Goal: Information Seeking & Learning: Find specific fact

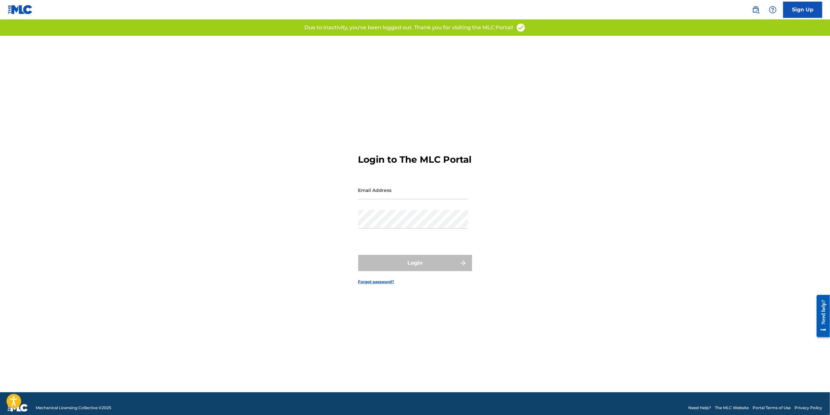
type input "[PERSON_NAME][EMAIL_ADDRESS][DOMAIN_NAME]"
click at [391, 258] on form "Login to The MLC Portal Email Address [PERSON_NAME][EMAIL_ADDRESS][DOMAIN_NAME]…" at bounding box center [415, 214] width 114 height 357
click at [387, 266] on button "Login" at bounding box center [415, 263] width 114 height 16
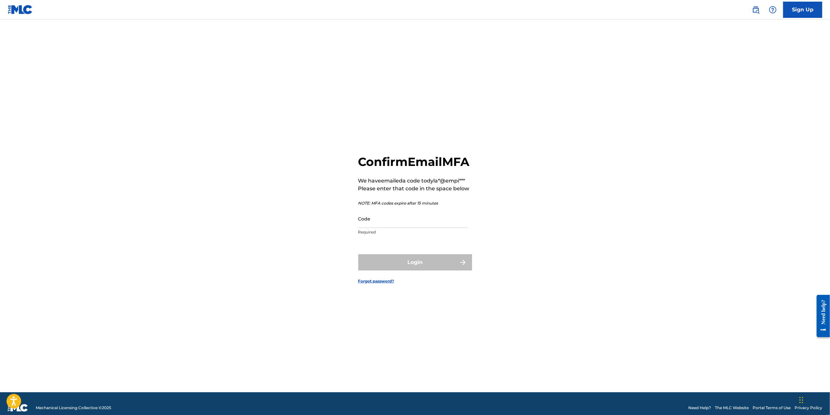
drag, startPoint x: 401, startPoint y: 229, endPoint x: 399, endPoint y: 239, distance: 9.5
click at [401, 228] on input "Code" at bounding box center [413, 219] width 110 height 19
paste input "396383"
type input "396383"
click at [394, 263] on button "Login" at bounding box center [415, 262] width 114 height 16
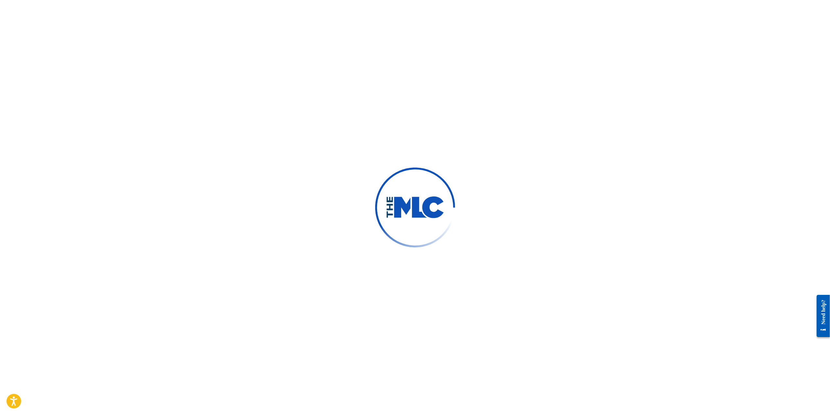
click at [56, 84] on div at bounding box center [415, 207] width 830 height 415
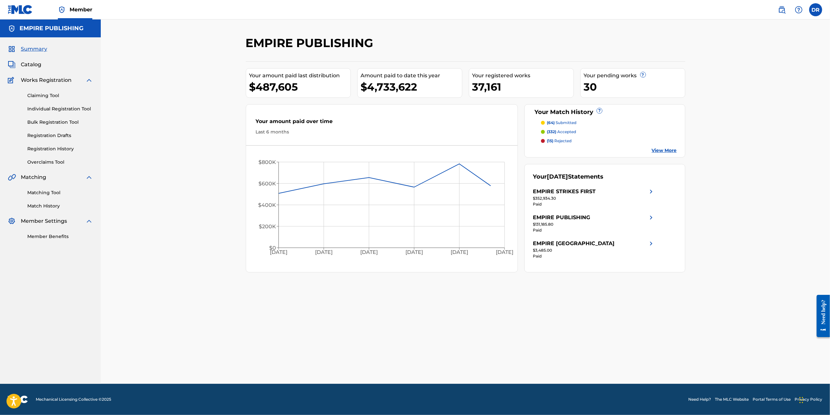
drag, startPoint x: 24, startPoint y: 57, endPoint x: 25, endPoint y: 67, distance: 9.8
click at [24, 60] on div "Summary Catalog Works Registration Claiming Tool Individual Registration Tool B…" at bounding box center [50, 142] width 101 height 211
click at [26, 66] on span "Catalog" at bounding box center [31, 65] width 20 height 8
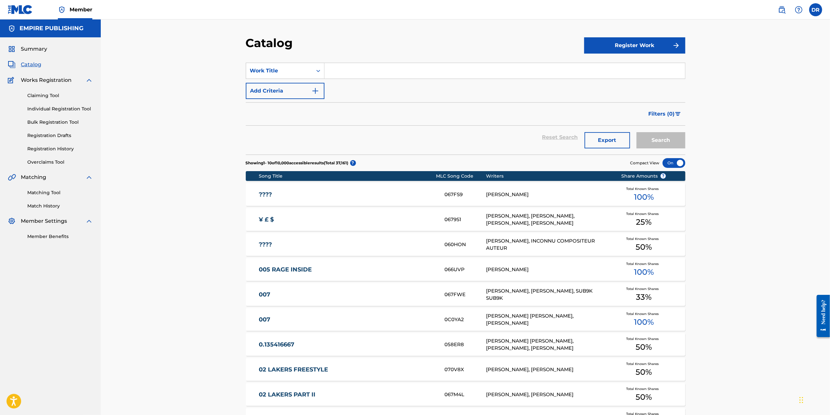
click at [354, 72] on input "Search Form" at bounding box center [504, 71] width 360 height 16
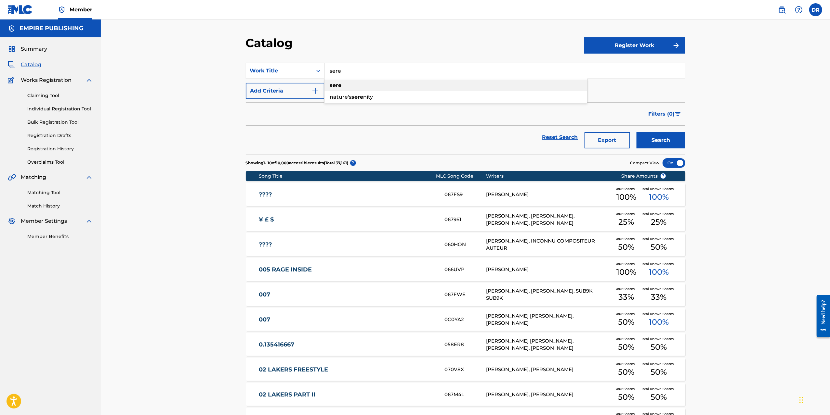
type input "sere"
click at [349, 87] on div "sere" at bounding box center [455, 86] width 263 height 12
click at [668, 142] on button "Search" at bounding box center [660, 140] width 49 height 16
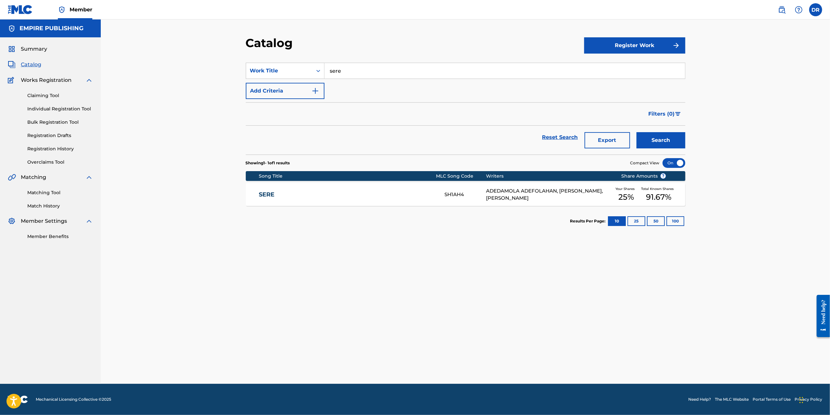
click at [349, 189] on div "SERE SH1AH4 ADEDAMOLA ADEFOLAHAN, [PERSON_NAME], [PERSON_NAME] Your Shares 25 %…" at bounding box center [465, 194] width 439 height 23
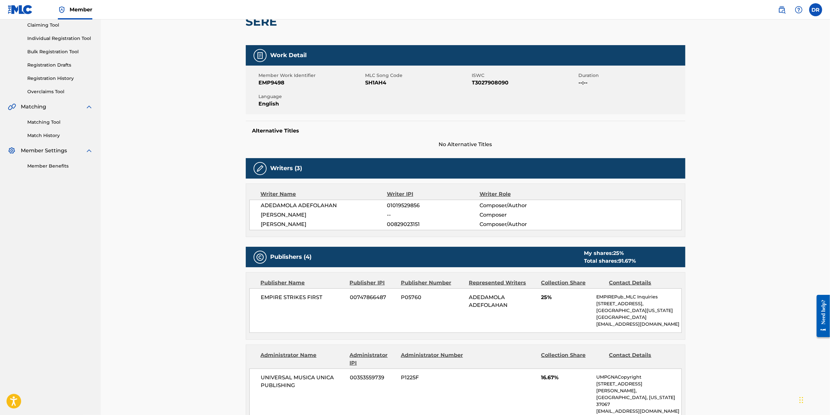
scroll to position [135, 0]
